Goal: Find specific page/section: Find specific page/section

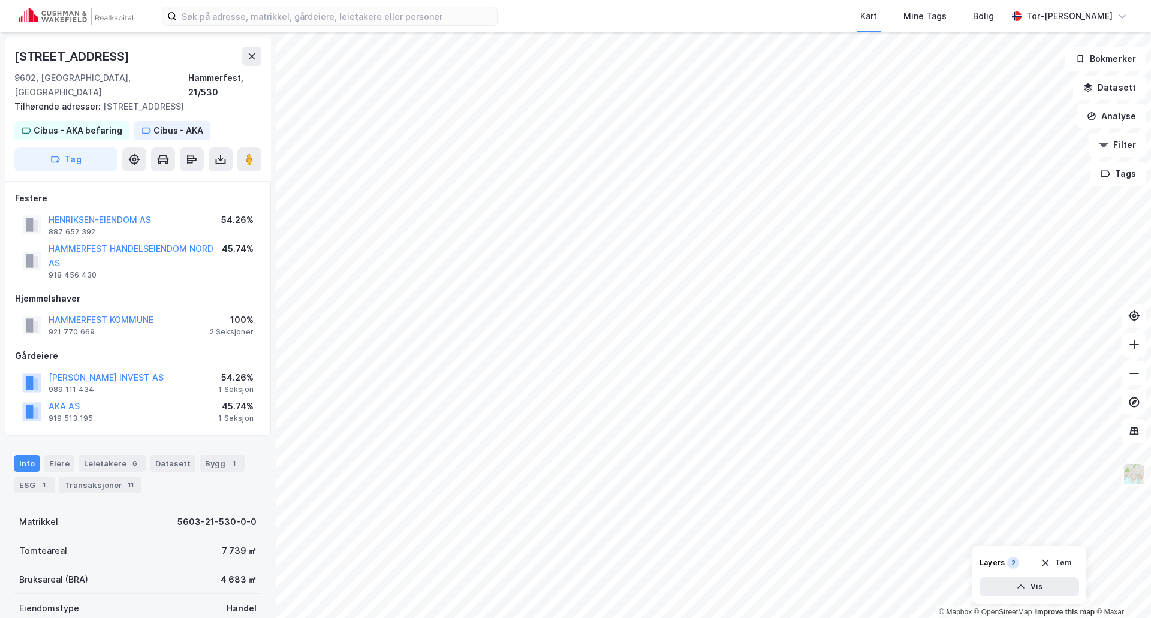
click at [1135, 472] on img at bounding box center [1134, 474] width 23 height 23
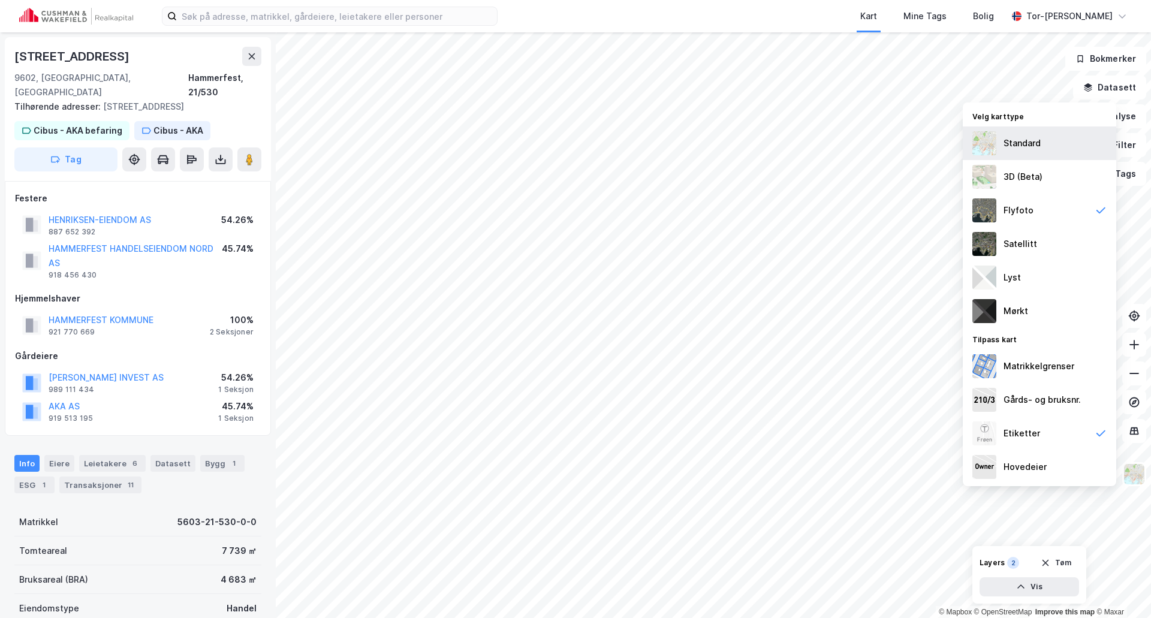
click at [1013, 146] on div "Standard" at bounding box center [1022, 143] width 37 height 14
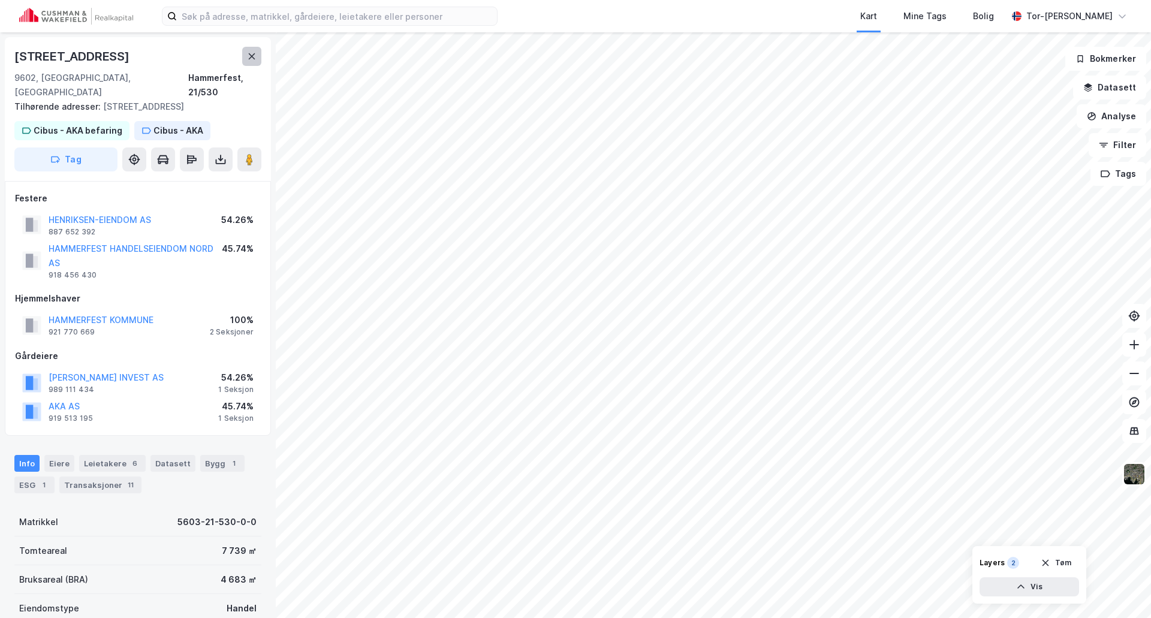
click at [255, 59] on icon at bounding box center [252, 56] width 7 height 6
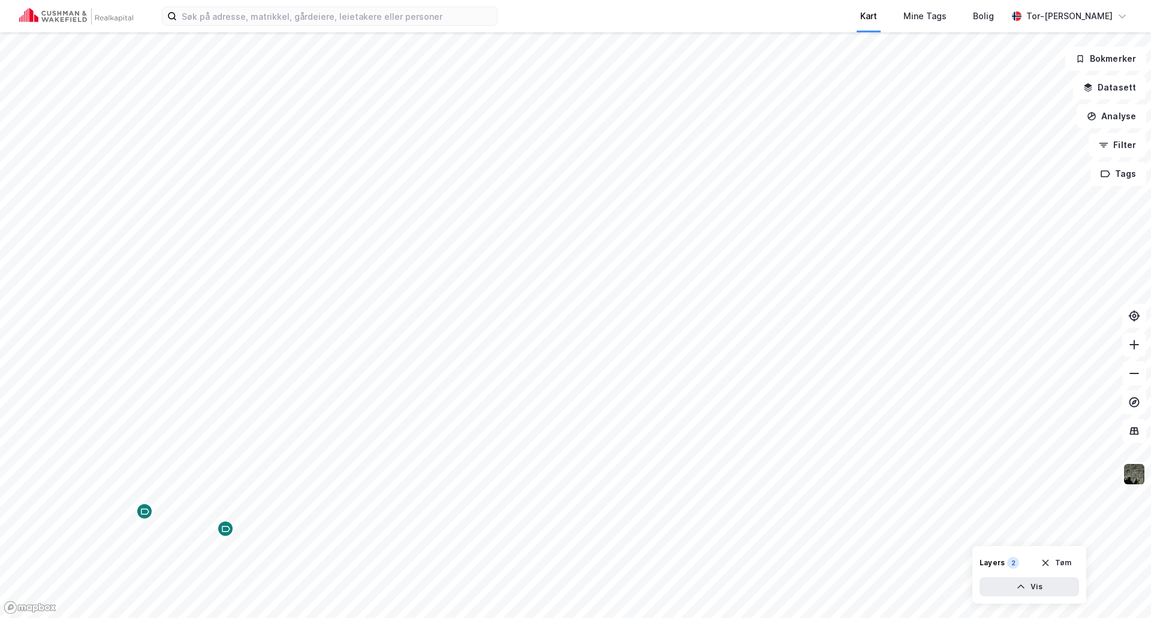
click at [870, 30] on div "Kart Mine Tags Bolig Tor-[PERSON_NAME] © Mapbox © OpenStreetMap Improve this ma…" at bounding box center [575, 309] width 1151 height 618
